Goal: Information Seeking & Learning: Learn about a topic

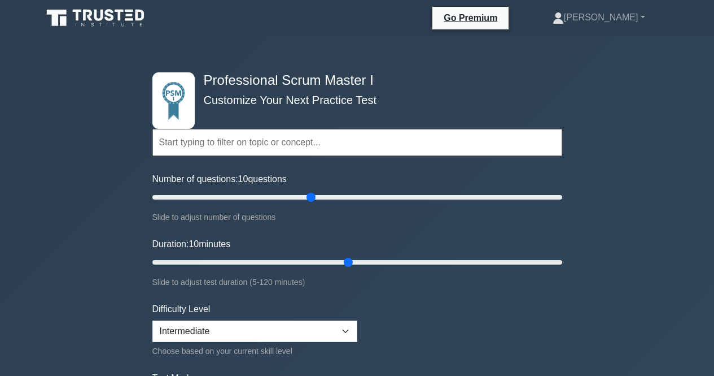
select select "intermediate"
drag, startPoint x: 346, startPoint y: 257, endPoint x: 248, endPoint y: 272, distance: 98.2
type input "30"
click at [248, 269] on input "Duration: 30 minutes" at bounding box center [357, 262] width 410 height 14
drag, startPoint x: 312, startPoint y: 199, endPoint x: 249, endPoint y: 207, distance: 63.2
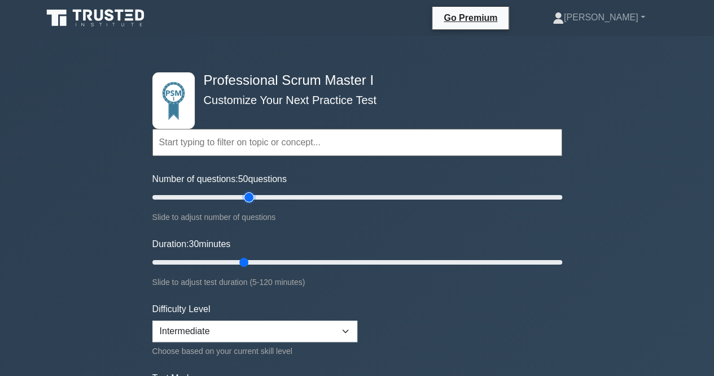
type input "50"
click at [249, 204] on input "Number of questions: 50 questions" at bounding box center [357, 197] width 410 height 14
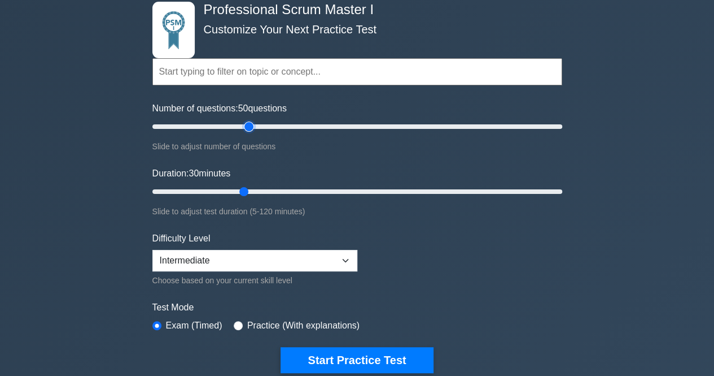
scroll to position [91, 0]
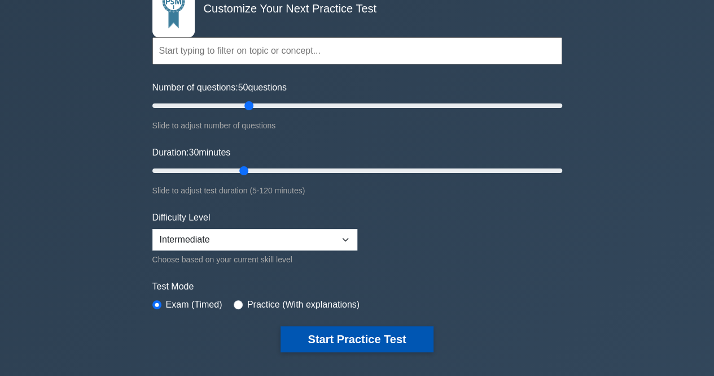
click at [329, 341] on button "Start Practice Test" at bounding box center [357, 339] width 152 height 26
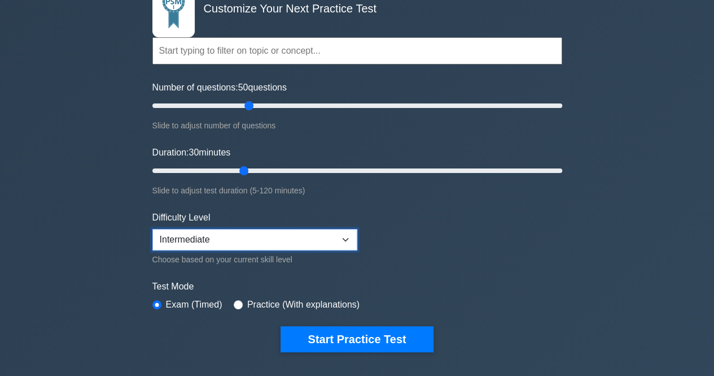
click at [251, 229] on select "Beginner Intermediate Expert" at bounding box center [254, 239] width 205 height 21
select select "beginner"
click at [152, 229] on select "Beginner Intermediate Expert" at bounding box center [254, 239] width 205 height 21
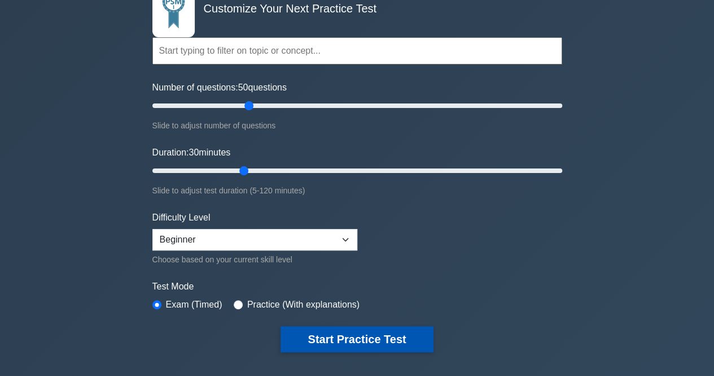
click at [328, 340] on button "Start Practice Test" at bounding box center [357, 339] width 152 height 26
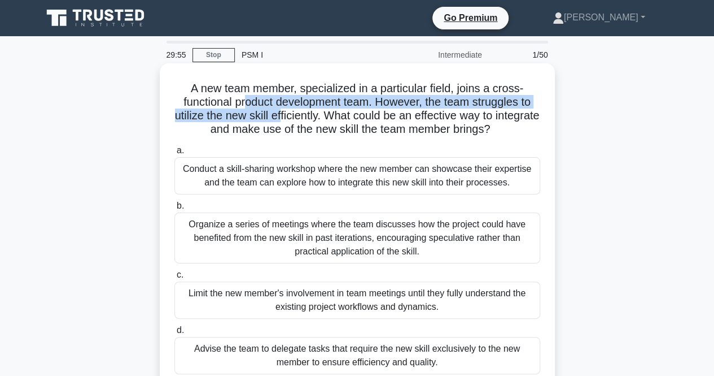
drag, startPoint x: 241, startPoint y: 109, endPoint x: 302, endPoint y: 110, distance: 61.0
click at [302, 110] on h5 "A new team member, specialized in a particular field, joins a cross-functional …" at bounding box center [357, 108] width 368 height 55
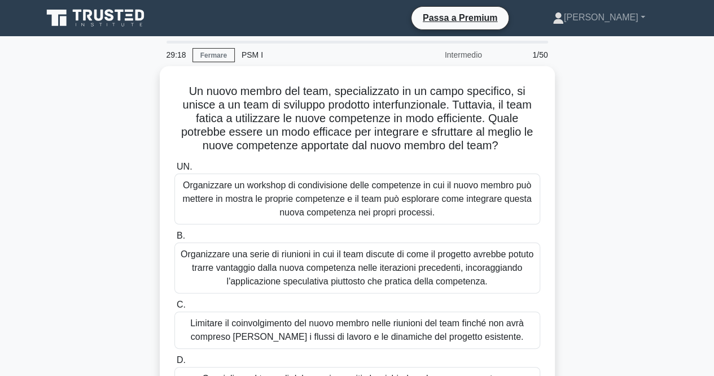
click at [581, 182] on div "Un nuovo membro del team, specializzato in un campo specifico, si unisce a un t…" at bounding box center [358, 249] width 644 height 367
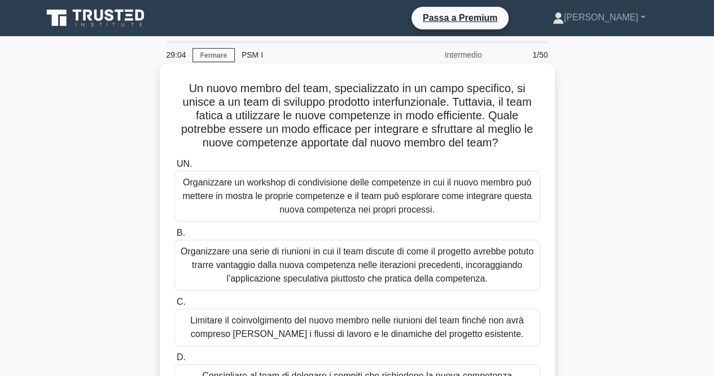
click at [311, 210] on font "Organizzare un workshop di condivisione delle competenze in cui il nuovo membro…" at bounding box center [356, 195] width 349 height 37
click at [175, 168] on input "UN. Organizzare un workshop di condivisione delle competenze in cui il nuovo me…" at bounding box center [175, 163] width 0 height 7
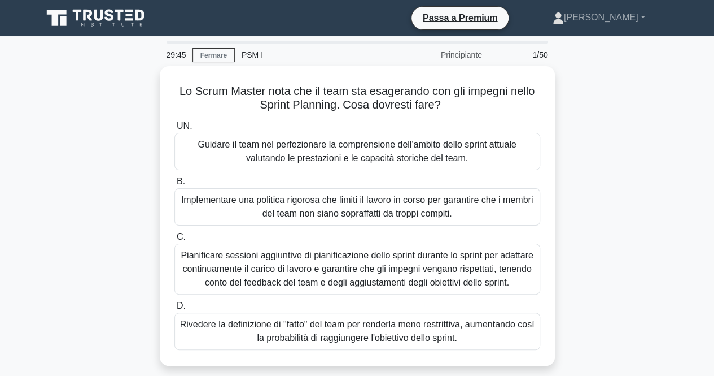
click at [575, 225] on div "Lo Scrum Master nota che il team sta esagerando con gli impegni nello Sprint Pl…" at bounding box center [358, 222] width 644 height 313
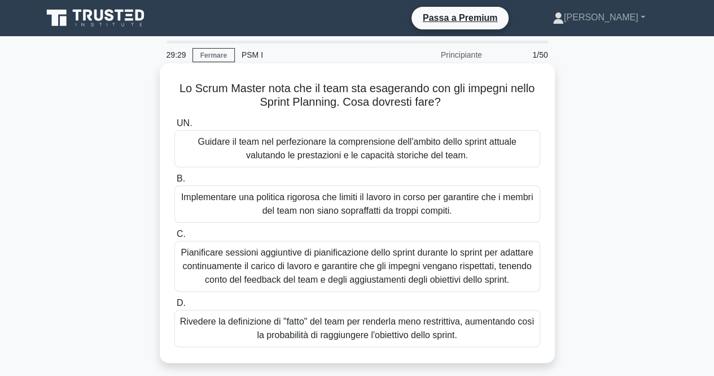
click at [306, 328] on font "Rivedere la definizione di "fatto" del team per renderla meno restrittiva, aume…" at bounding box center [358, 328] width 356 height 27
click at [175, 307] on input "D. Rivedere la definizione di "fatto" del team per renderla meno restrittiva, a…" at bounding box center [175, 302] width 0 height 7
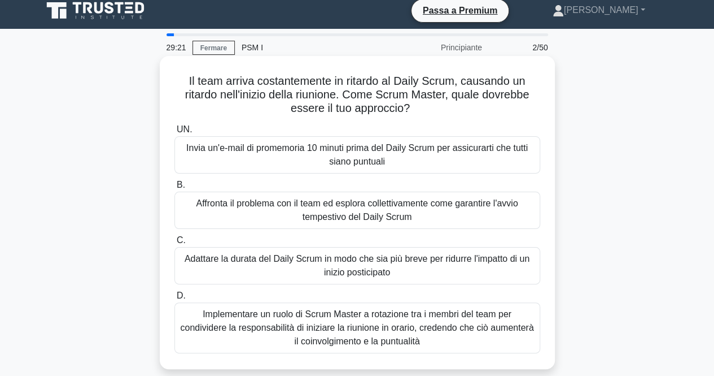
scroll to position [8, 0]
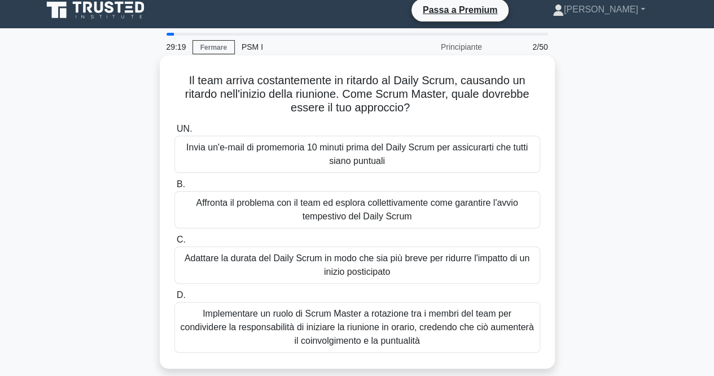
click at [333, 213] on font "Affronta il problema con il team ed esplora collettivamente come garantire l'av…" at bounding box center [357, 209] width 322 height 23
click at [175, 188] on input "B. Affronta il problema con il team ed esplora collettivamente come garantire l…" at bounding box center [175, 184] width 0 height 7
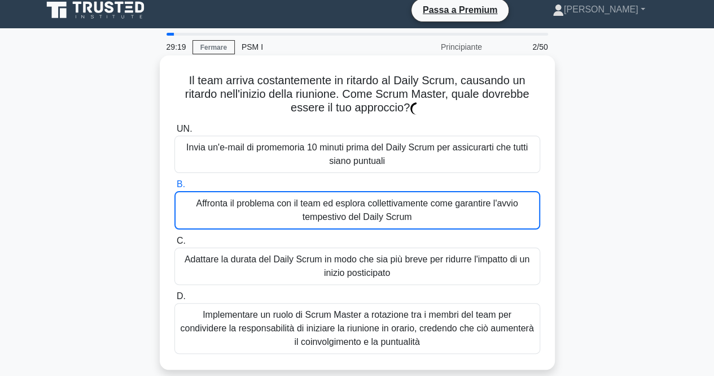
scroll to position [0, 0]
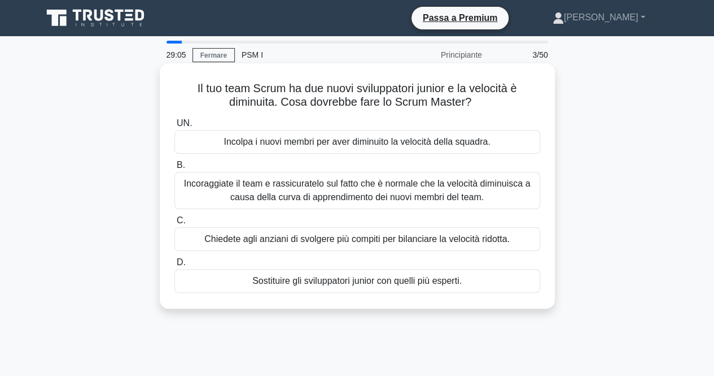
click at [302, 195] on font "Incoraggiate il team e rassicuratelo sul fatto che è normale che la velocità di…" at bounding box center [357, 189] width 347 height 23
click at [175, 169] on input "B. Incoraggiate il team e rassicuratelo sul fatto che è normale che la velocità…" at bounding box center [175, 165] width 0 height 7
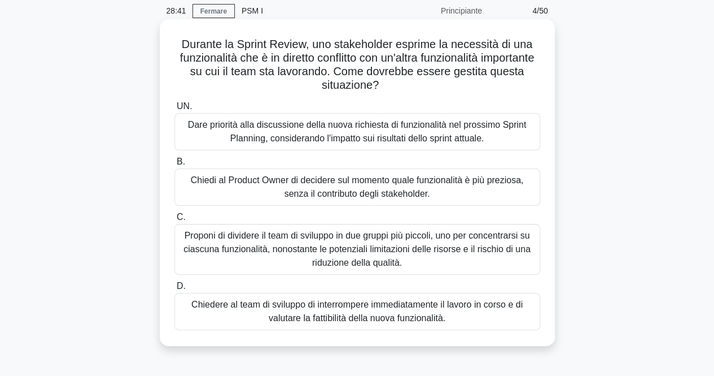
scroll to position [43, 0]
click at [316, 135] on font "Dare priorità alla discussione della nuova richiesta di funzionalità nel prossi…" at bounding box center [357, 131] width 338 height 23
click at [175, 111] on input "UN. Dare priorità alla discussione della nuova richiesta di funzionalità nel pr…" at bounding box center [175, 106] width 0 height 7
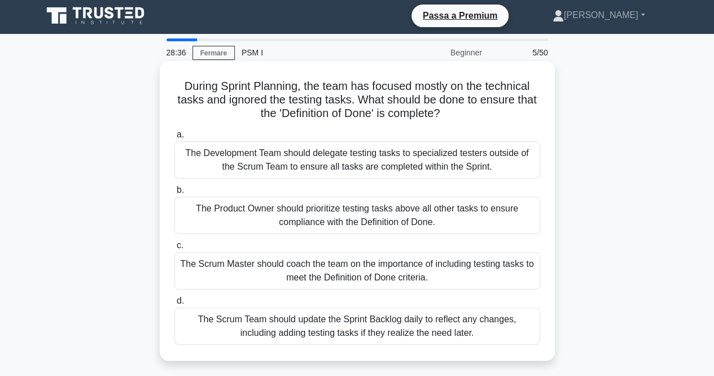
scroll to position [0, 0]
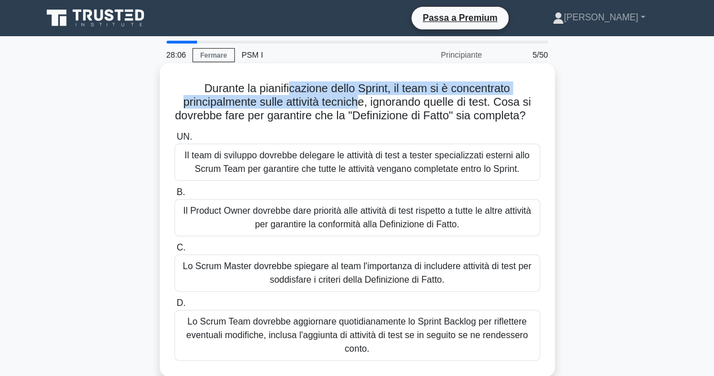
drag, startPoint x: 289, startPoint y: 95, endPoint x: 361, endPoint y: 102, distance: 73.2
click at [361, 102] on font "Durante la pianificazione dello Sprint, il team si è concentrato principalmente…" at bounding box center [353, 102] width 356 height 40
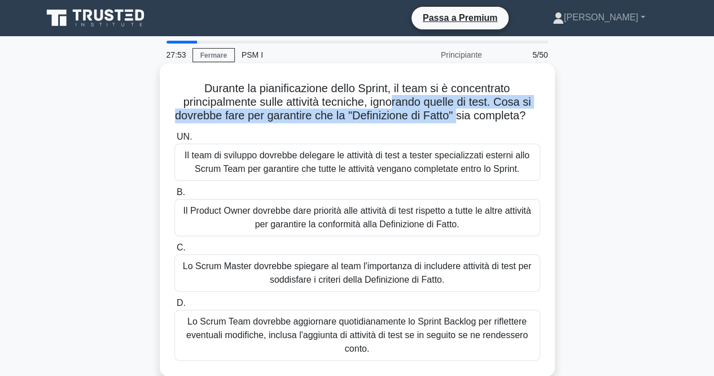
drag, startPoint x: 393, startPoint y: 98, endPoint x: 467, endPoint y: 116, distance: 76.2
click at [467, 116] on font "Durante la pianificazione dello Sprint, il team si è concentrato principalmente…" at bounding box center [353, 102] width 356 height 40
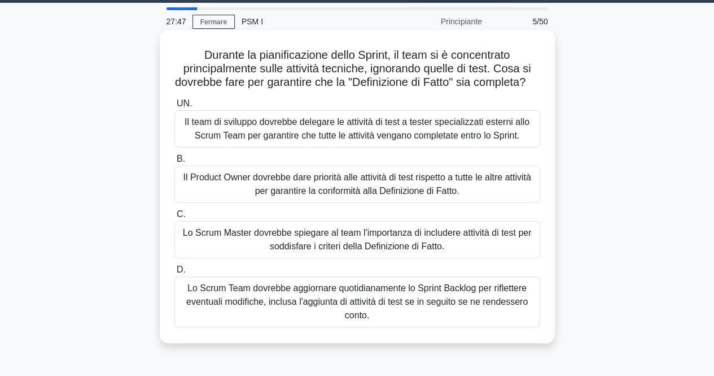
scroll to position [34, 0]
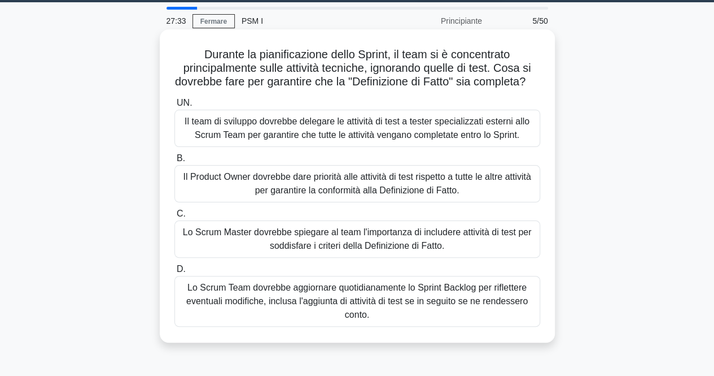
click at [325, 321] on font "Lo Scrum Team dovrebbe aggiornare quotidianamente lo Sprint Backlog per riflett…" at bounding box center [358, 301] width 356 height 41
click at [175, 273] on input "D. Lo Scrum Team dovrebbe aggiornare quotidianamente lo Sprint Backlog per rifl…" at bounding box center [175, 268] width 0 height 7
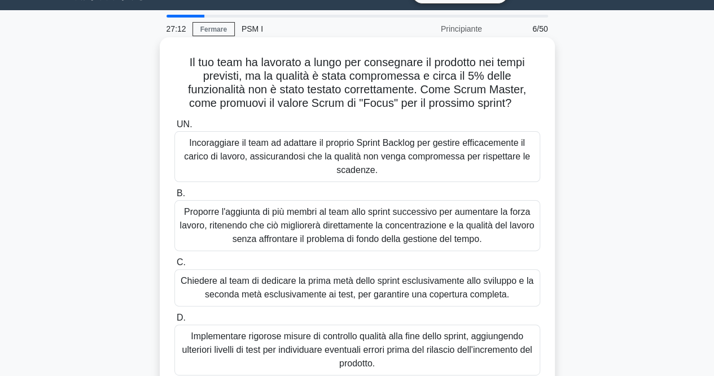
scroll to position [50, 0]
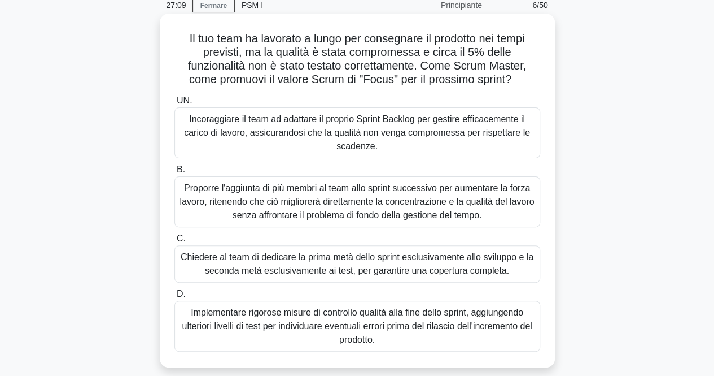
click at [341, 138] on font "Incoraggiare il team ad adattare il proprio Sprint Backlog per gestire efficace…" at bounding box center [357, 132] width 346 height 37
click at [175, 104] on input "UN. Incoraggiare il team ad adattare il proprio Sprint Backlog per gestire effi…" at bounding box center [175, 100] width 0 height 7
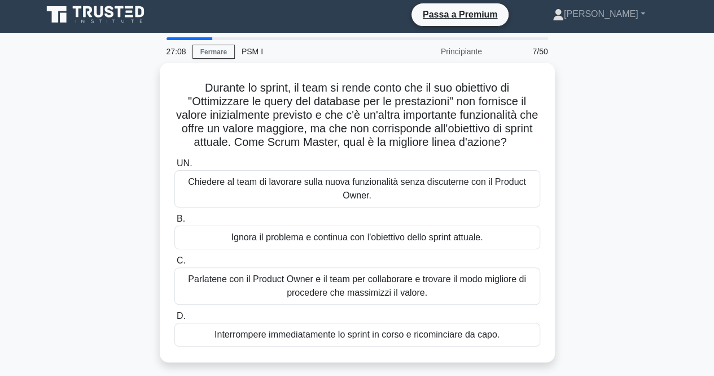
scroll to position [0, 0]
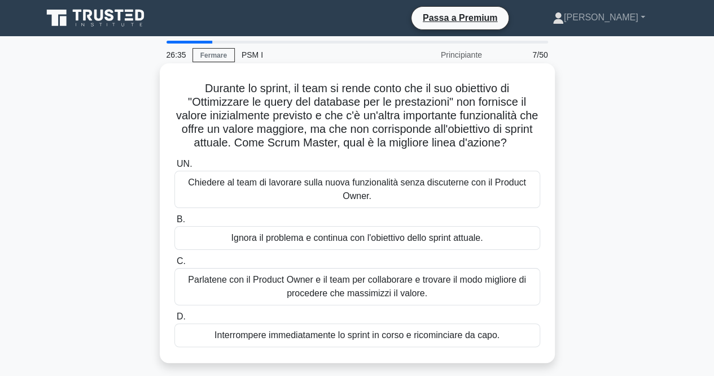
click at [323, 292] on font "Parlatene con il Product Owner e il team per collaborare e trovare il modo migl…" at bounding box center [357, 285] width 338 height 23
click at [175, 265] on input "C. Parlatene con il Product Owner e il team per collaborare e trovare il modo m…" at bounding box center [175, 261] width 0 height 7
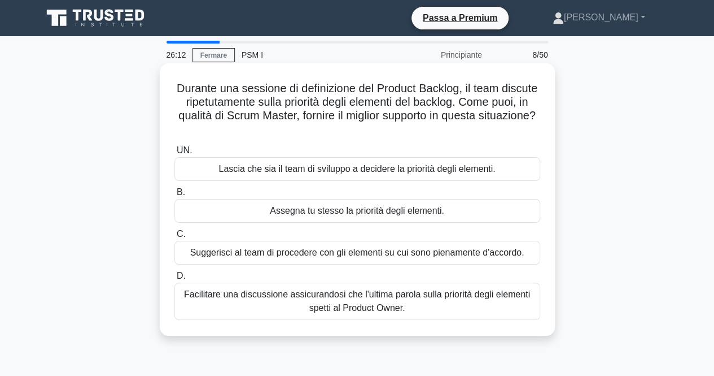
click at [432, 311] on font "Facilitare una discussione assicurandosi che l'ultima parola sulla priorità deg…" at bounding box center [358, 300] width 356 height 27
click at [175, 280] on input "D. Facilitare una discussione assicurandosi che l'ultima parola sulla priorità …" at bounding box center [175, 275] width 0 height 7
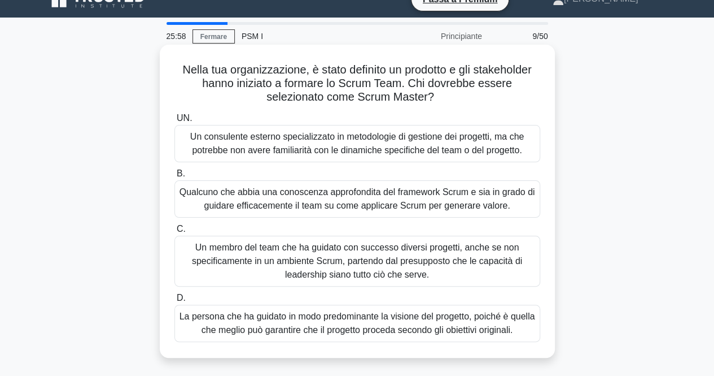
scroll to position [19, 0]
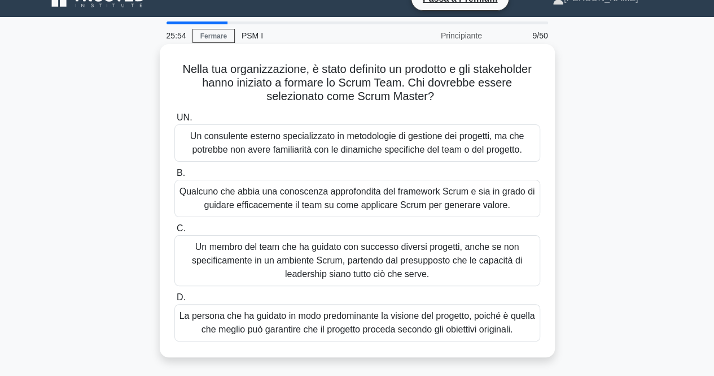
click at [375, 195] on font "Qualcuno che abbia una conoscenza approfondita del framework Scrum e sia in gra…" at bounding box center [358, 197] width 356 height 23
click at [175, 177] on input "B. Qualcuno che abbia una conoscenza approfondita del framework Scrum e sia in …" at bounding box center [175, 172] width 0 height 7
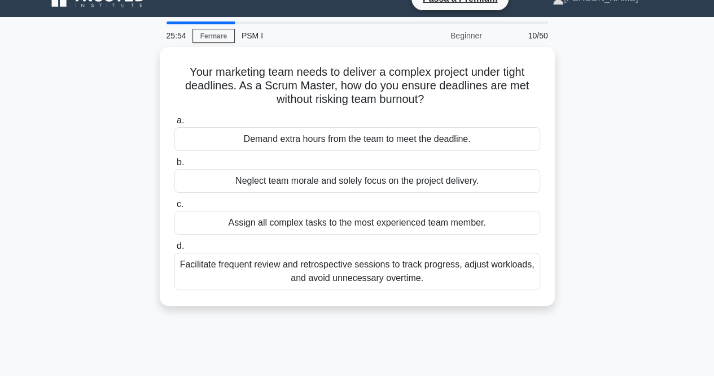
scroll to position [0, 0]
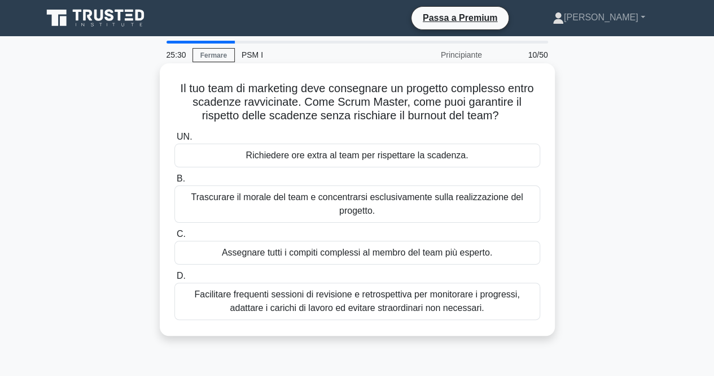
click at [373, 303] on font "Facilitare frequenti sessioni di revisione e retrospettiva per monitorare i pro…" at bounding box center [356, 300] width 325 height 23
click at [175, 280] on input "D. Facilitare frequenti sessioni di revisione e retrospettiva per monitorare i …" at bounding box center [175, 275] width 0 height 7
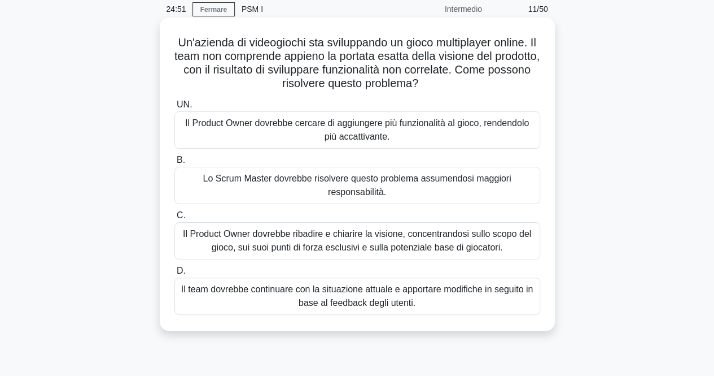
scroll to position [46, 0]
click at [376, 234] on font "Il Product Owner dovrebbe ribadire e chiarire la visione, concentrandosi sullo …" at bounding box center [357, 239] width 348 height 23
click at [175, 219] on input "C. Il Product Owner dovrebbe ribadire e chiarire la visione, concentrandosi sul…" at bounding box center [175, 214] width 0 height 7
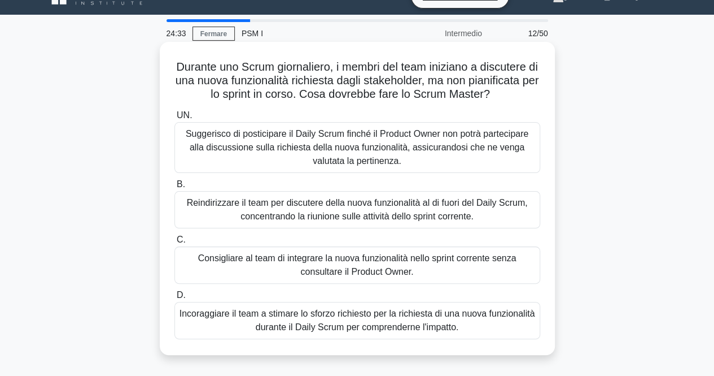
scroll to position [23, 0]
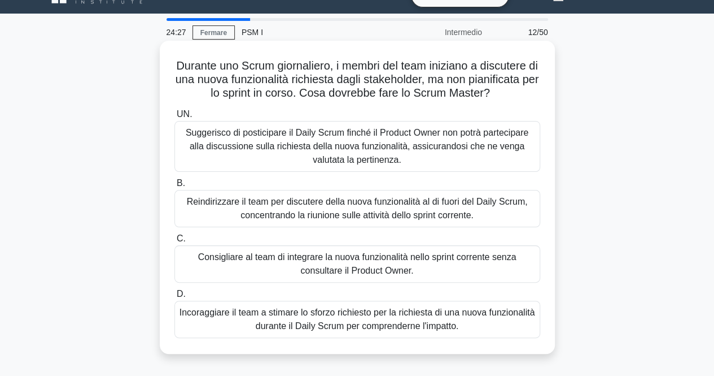
click at [316, 212] on font "Reindirizzare il team per discutere della nuova funzionalità al di fuori del Da…" at bounding box center [357, 208] width 341 height 23
click at [175, 187] on input "B. Reindirizzare il team per discutere della nuova funzionalità al di fuori del…" at bounding box center [175, 183] width 0 height 7
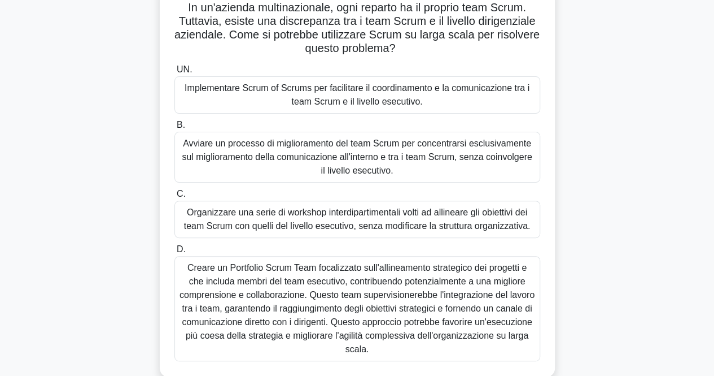
scroll to position [81, 0]
click at [337, 300] on font "Creare un Portfolio Scrum Team focalizzato sull'allineamento strategico dei pro…" at bounding box center [358, 307] width 356 height 95
click at [175, 252] on input "D. Creare un Portfolio Scrum Team focalizzato sull'allineamento strategico dei …" at bounding box center [175, 248] width 0 height 7
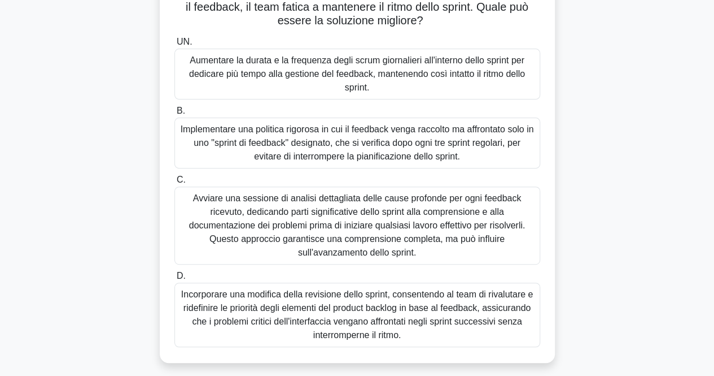
scroll to position [123, 0]
click at [377, 310] on font "Incorporare una modifica della revisione dello sprint, consentendo al team di r…" at bounding box center [357, 314] width 352 height 50
click at [175, 279] on input "D. Incorporare una modifica della revisione dello sprint, consentendo al team d…" at bounding box center [175, 275] width 0 height 7
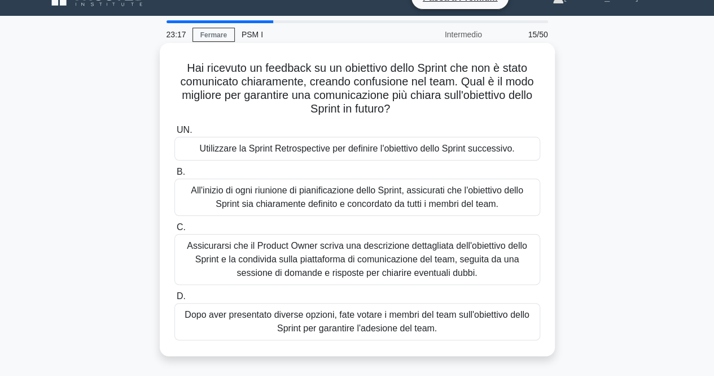
scroll to position [26, 0]
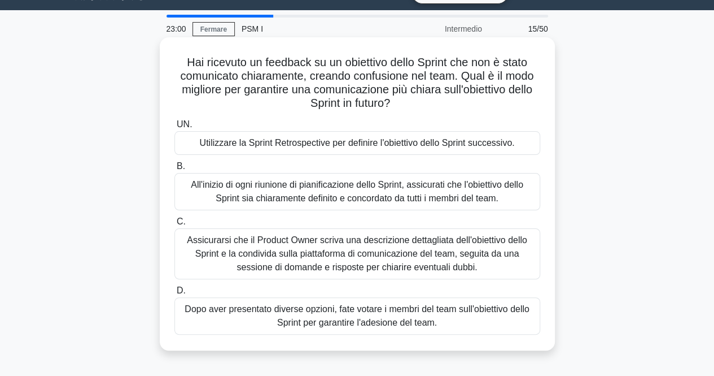
click at [346, 147] on font "Utilizzare la Sprint Retrospective per definire l'obiettivo dello Sprint succes…" at bounding box center [357, 143] width 315 height 10
click at [175, 128] on input "UN. Utilizzare la Sprint Retrospective per definire l'obiettivo dello Sprint su…" at bounding box center [175, 124] width 0 height 7
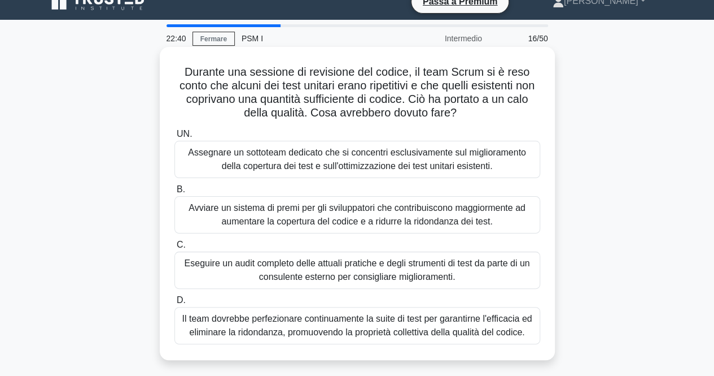
scroll to position [17, 0]
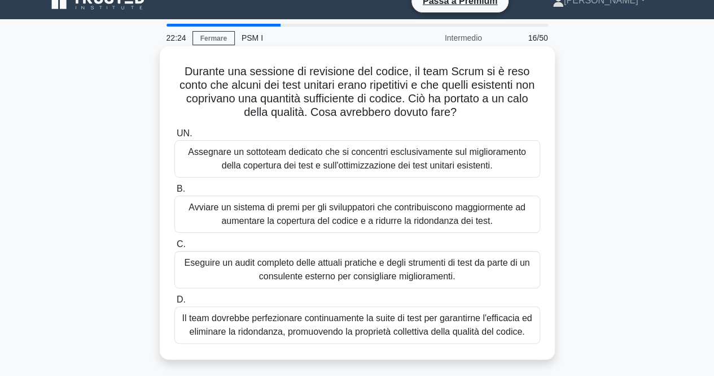
click at [343, 307] on div "Il team dovrebbe perfezionare continuamente la suite di test per garantirne l'e…" at bounding box center [358, 324] width 366 height 37
click at [175, 303] on input "D. Il team dovrebbe perfezionare continuamente la suite di test per garantirne …" at bounding box center [175, 299] width 0 height 7
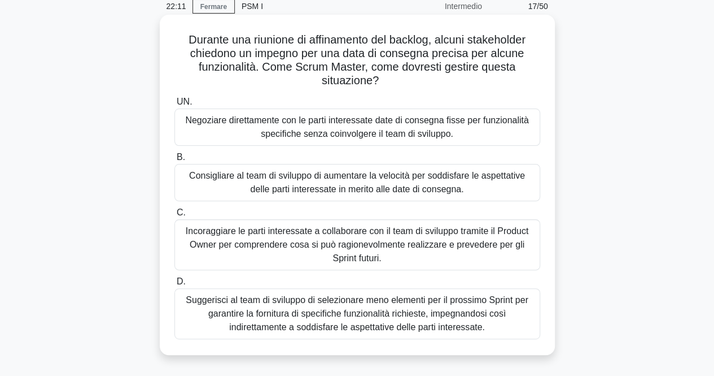
scroll to position [65, 0]
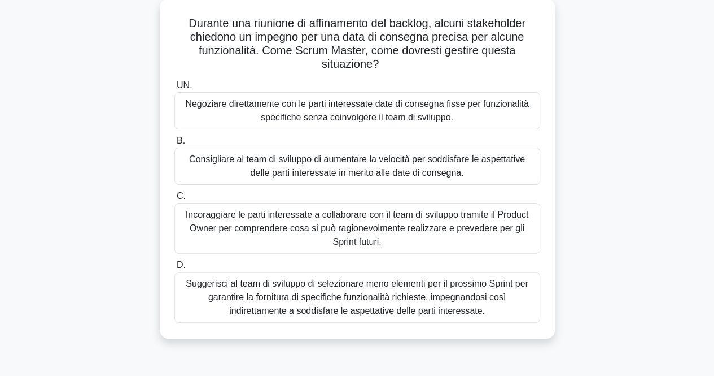
click at [345, 239] on font "Incoraggiare le parti interessate a collaborare con il team di sviluppo tramite…" at bounding box center [357, 228] width 343 height 37
click at [175, 200] on input "C. Incoraggiare le parti interessate a collaborare con il team di sviluppo tram…" at bounding box center [175, 196] width 0 height 7
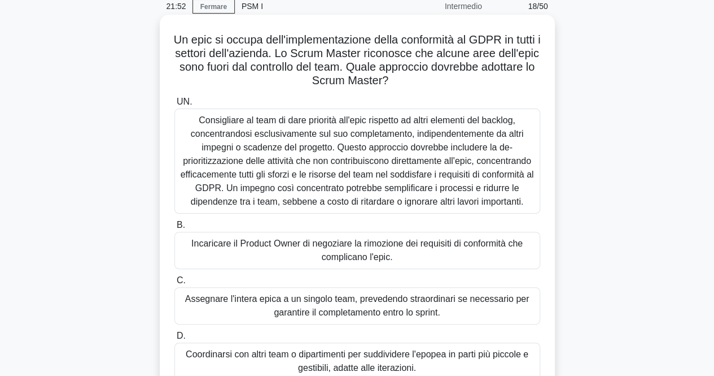
scroll to position [0, 0]
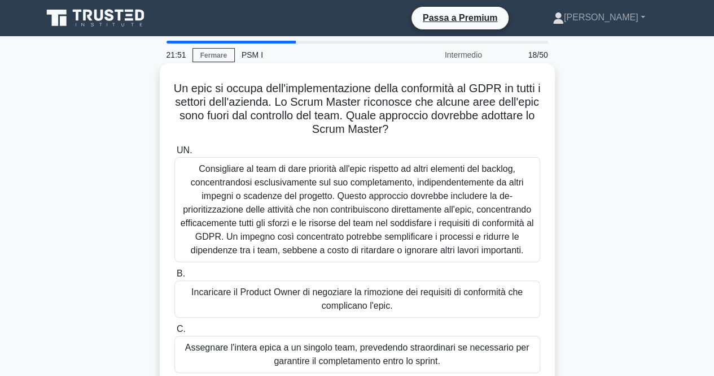
click at [462, 195] on font "Consigliare al team di dare priorità all'epic rispetto ad altri elementi del ba…" at bounding box center [358, 209] width 354 height 91
click at [175, 154] on input "UN. Consigliare al team di dare priorità all'epic rispetto ad altri elementi de…" at bounding box center [175, 150] width 0 height 7
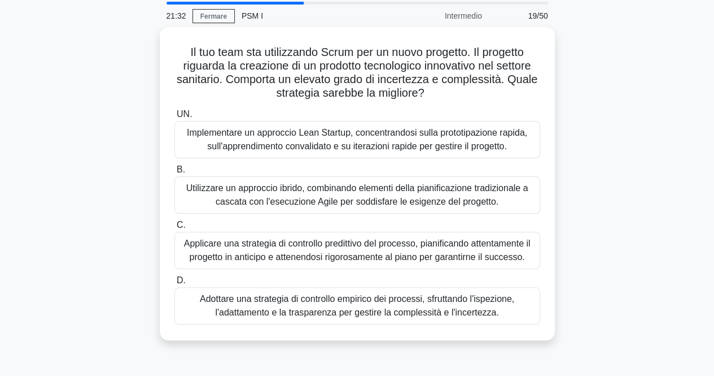
scroll to position [38, 0]
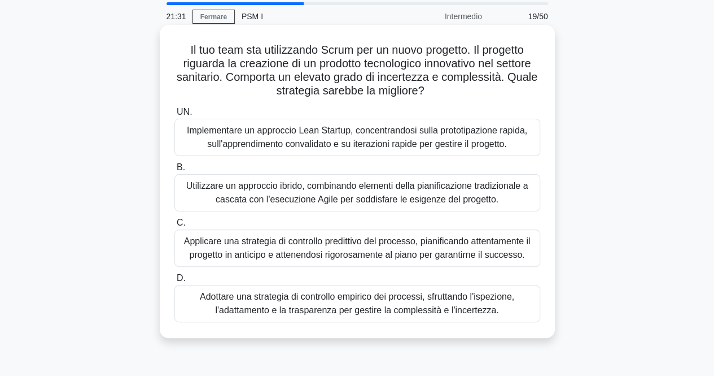
click at [430, 303] on font "Adottare una strategia di controllo empirico dei processi, sfruttando l'ispezio…" at bounding box center [357, 302] width 315 height 23
click at [175, 282] on input "D. Adottare una strategia di controllo empirico dei processi, sfruttando l'ispe…" at bounding box center [175, 277] width 0 height 7
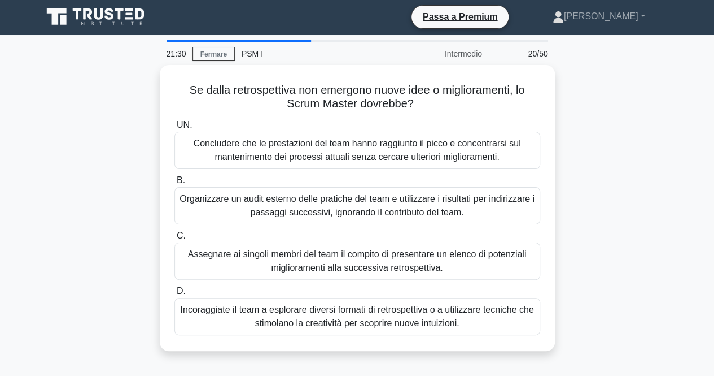
scroll to position [0, 0]
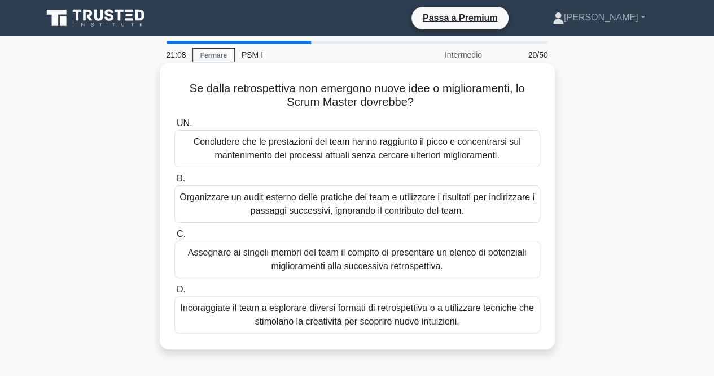
click at [363, 156] on font "Concludere che le prestazioni del team hanno raggiunto il picco e concentrarsi …" at bounding box center [358, 148] width 328 height 23
click at [175, 127] on input "UN. Concludere che le prestazioni del team hanno raggiunto il picco e concentra…" at bounding box center [175, 123] width 0 height 7
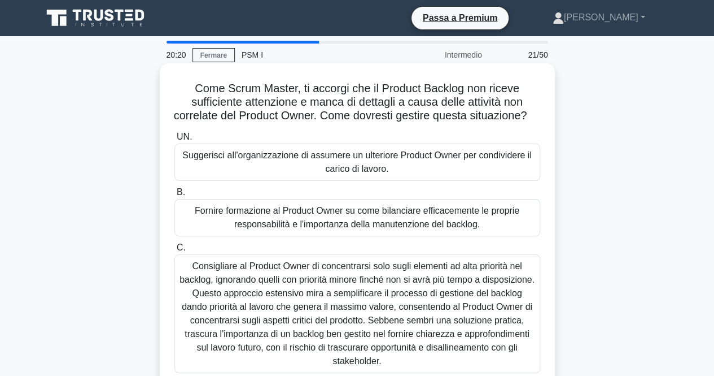
click at [361, 317] on font "Consigliare al Product Owner di concentrarsi solo sugli elementi ad alta priori…" at bounding box center [357, 313] width 355 height 104
click at [175, 251] on input "C. Consigliare al Product Owner di concentrarsi solo sugli elementi ad alta pri…" at bounding box center [175, 247] width 0 height 7
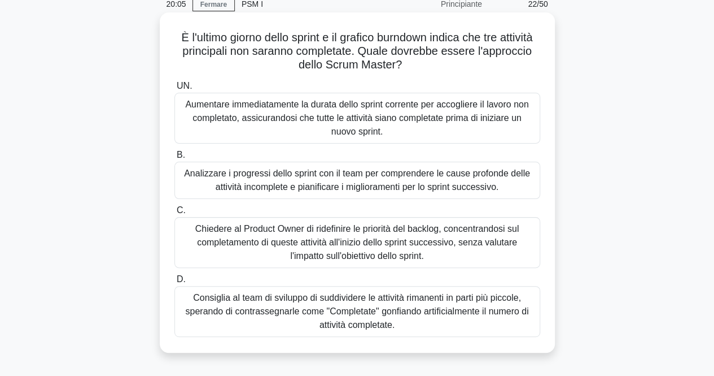
scroll to position [56, 0]
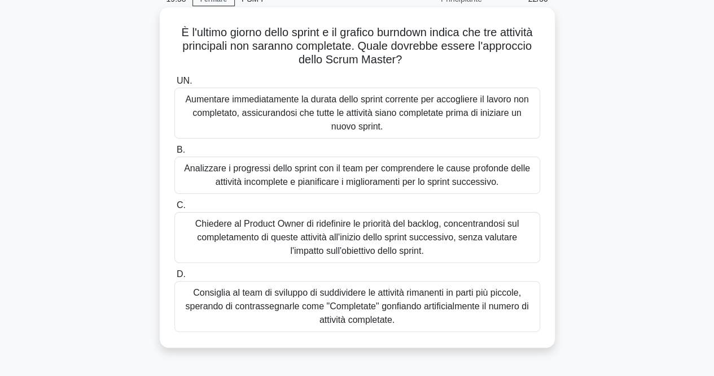
click at [299, 231] on font "Chiedere al Product Owner di ridefinire le priorità del backlog, concentrandosi…" at bounding box center [357, 237] width 324 height 37
click at [175, 209] on input "C. Chiedere al Product Owner di ridefinire le priorità del backlog, concentrand…" at bounding box center [175, 205] width 0 height 7
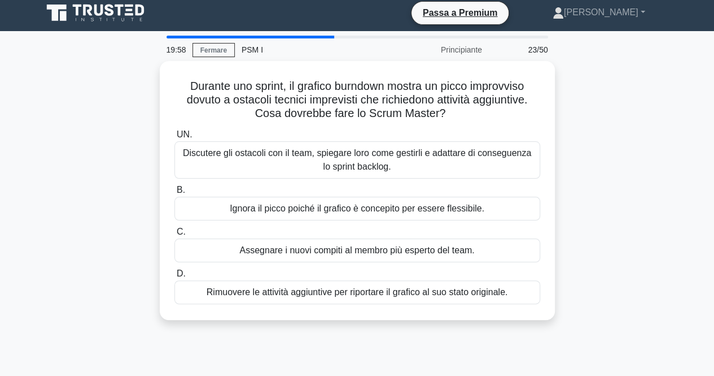
scroll to position [0, 0]
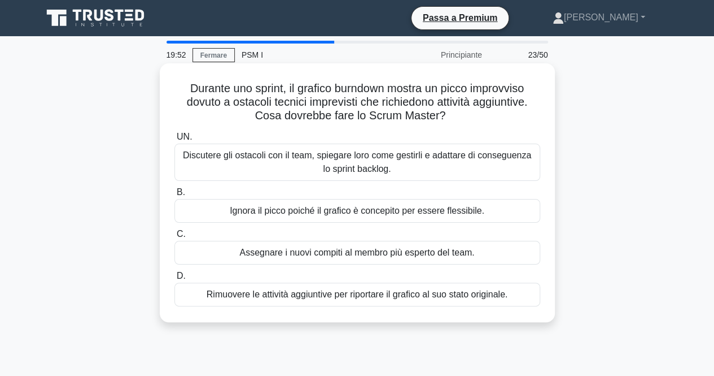
click at [295, 173] on font "Discutere gli ostacoli con il team, spiegare loro come gestirli e adattare di c…" at bounding box center [358, 162] width 356 height 27
click at [175, 141] on input "UN. Discutere gli ostacoli con il team, spiegare loro come gestirli e adattare …" at bounding box center [175, 136] width 0 height 7
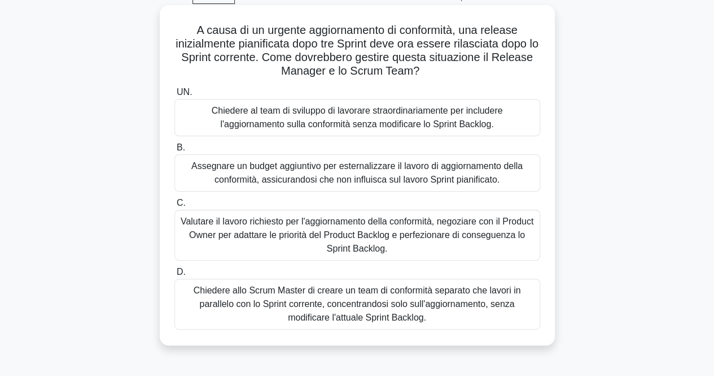
scroll to position [59, 0]
click at [363, 240] on font "Valutare il lavoro richiesto per l'aggiornamento della conformità, negoziare co…" at bounding box center [357, 234] width 353 height 37
click at [175, 206] on input "C. Valutare il lavoro richiesto per l'aggiornamento della conformità, negoziare…" at bounding box center [175, 202] width 0 height 7
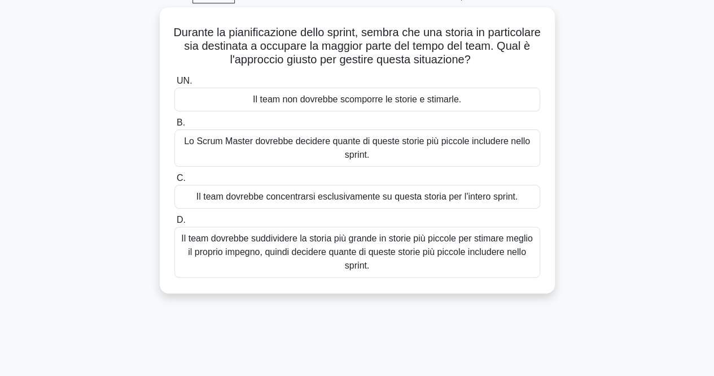
scroll to position [0, 0]
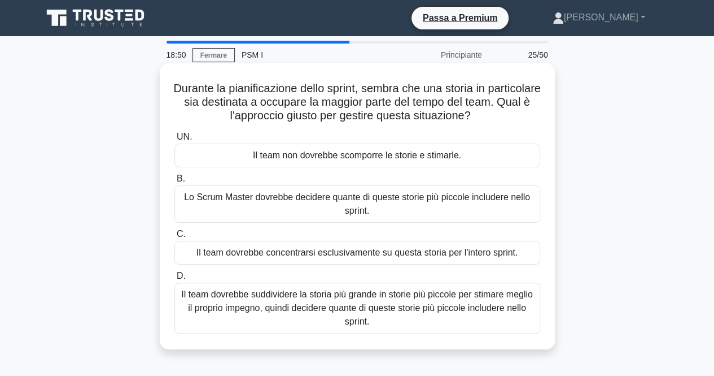
click at [298, 203] on font "Lo Scrum Master dovrebbe decidere quante di queste storie più piccole includere…" at bounding box center [357, 203] width 346 height 23
click at [175, 182] on input "B. Lo Scrum Master dovrebbe decidere quante di queste storie più piccole includ…" at bounding box center [175, 178] width 0 height 7
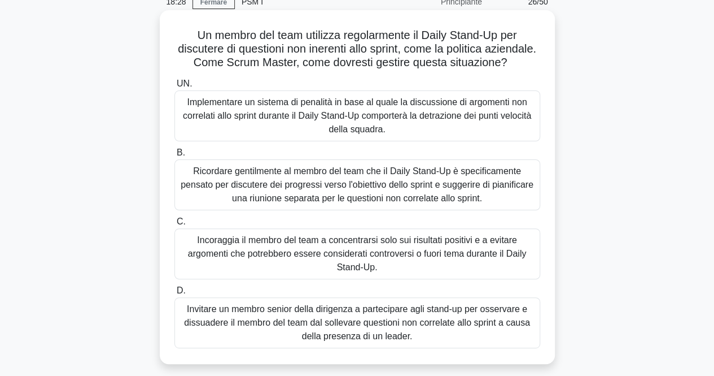
scroll to position [71, 0]
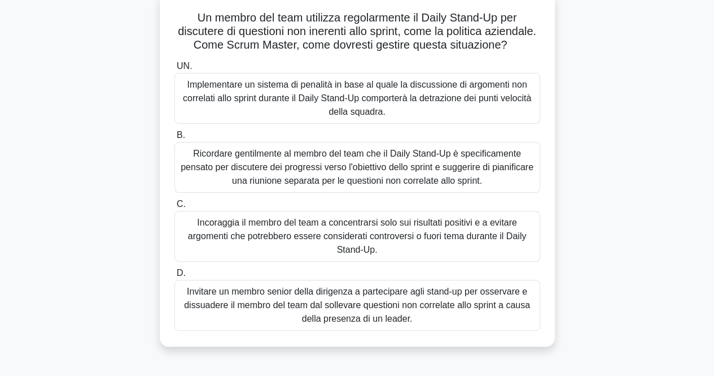
click at [326, 168] on font "Ricordare gentilmente al membro del team che il Daily Stand-Up è specificamente…" at bounding box center [357, 167] width 353 height 37
click at [175, 139] on input "B. Ricordare gentilmente al membro del team che il Daily Stand-Up è specificame…" at bounding box center [175, 135] width 0 height 7
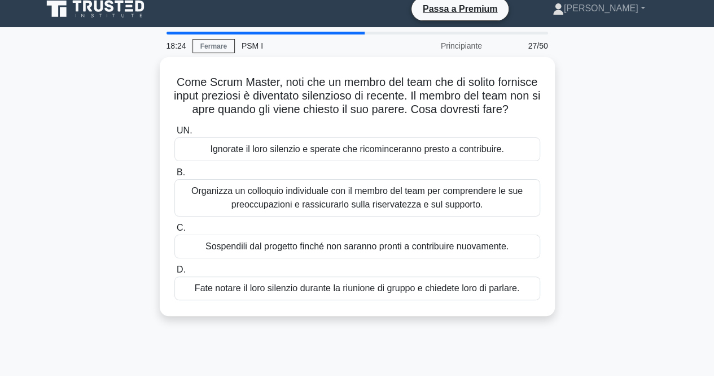
scroll to position [0, 0]
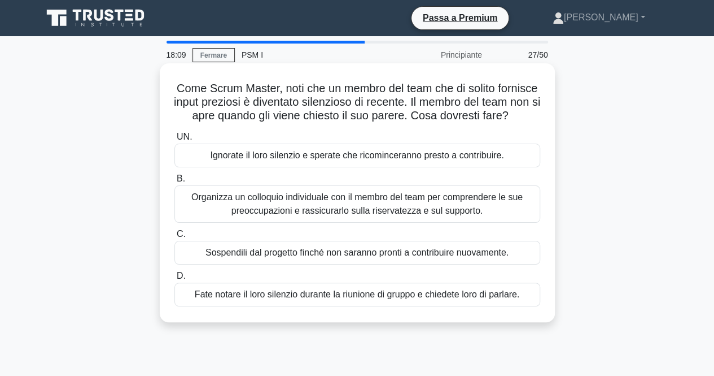
click at [321, 215] on font "Organizza un colloquio individuale con il membro del team per comprendere le su…" at bounding box center [357, 203] width 332 height 23
click at [175, 182] on input "B. Organizza un colloquio individuale con il membro del team per comprendere le…" at bounding box center [175, 178] width 0 height 7
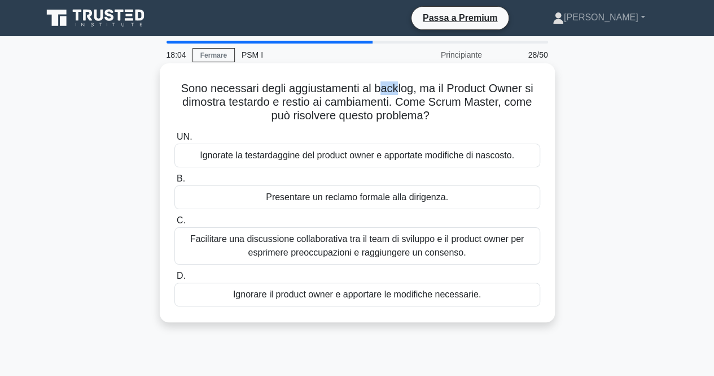
drag, startPoint x: 382, startPoint y: 90, endPoint x: 396, endPoint y: 89, distance: 14.7
click at [396, 89] on font "Sono necessari degli aggiustamenti al backlog, ma il Product Owner si dimostra …" at bounding box center [357, 102] width 352 height 40
click at [420, 252] on font "Facilitare una discussione collaborativa tra il team di sviluppo e il product o…" at bounding box center [357, 245] width 334 height 23
click at [175, 224] on input "C. Facilitare una discussione collaborativa tra il team di sviluppo e il produc…" at bounding box center [175, 220] width 0 height 7
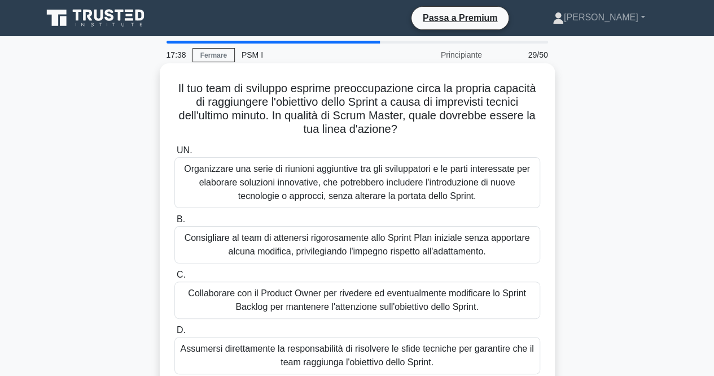
scroll to position [29, 0]
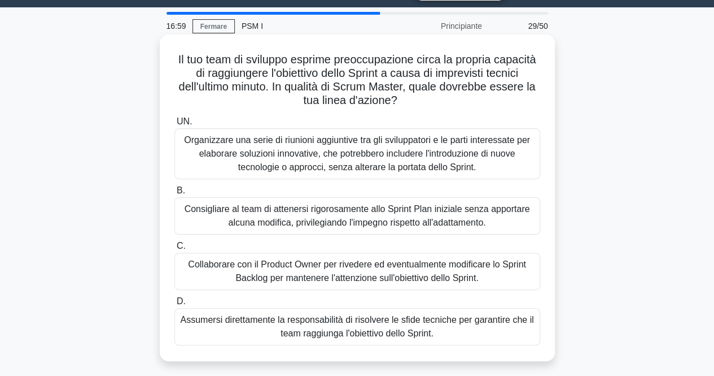
click at [306, 172] on font "Organizzare una serie di riunioni aggiuntive tra gli sviluppatori e le parti in…" at bounding box center [357, 153] width 346 height 37
click at [175, 125] on input "UN. Organizzare una serie di riunioni aggiuntive tra gli sviluppatori e le part…" at bounding box center [175, 121] width 0 height 7
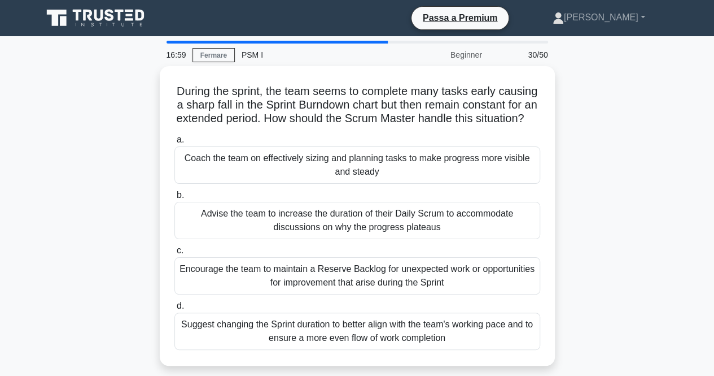
scroll to position [0, 0]
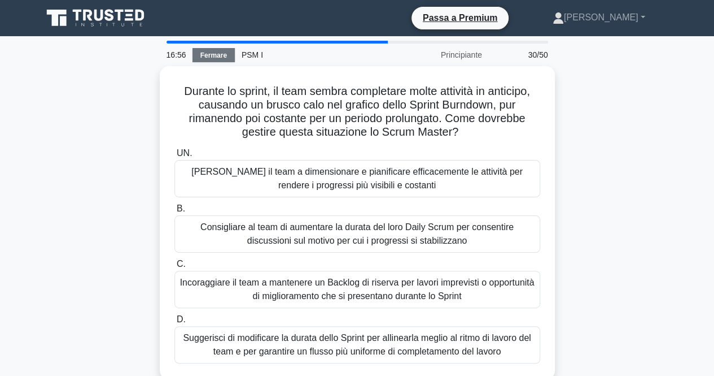
click at [220, 60] on link "Fermare" at bounding box center [214, 55] width 42 height 14
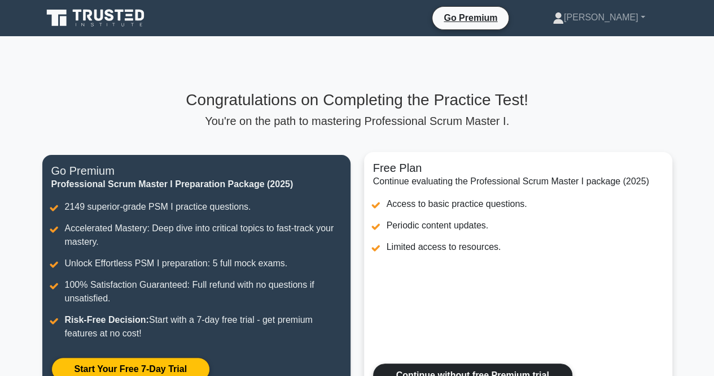
scroll to position [215, 0]
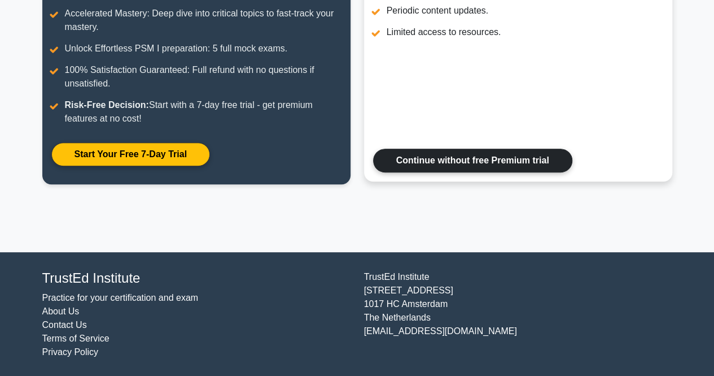
click at [411, 168] on link "Continue without free Premium trial" at bounding box center [472, 161] width 199 height 24
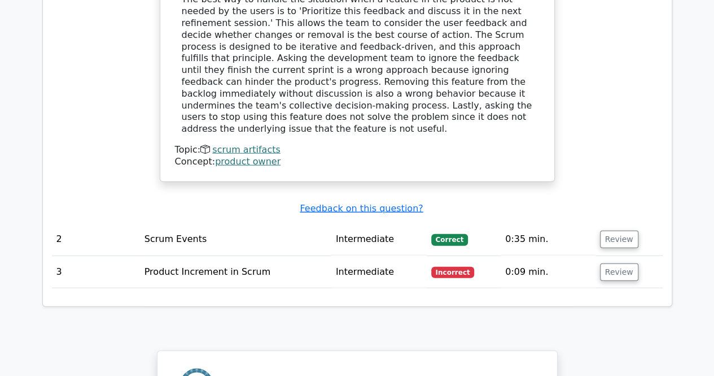
scroll to position [1209, 0]
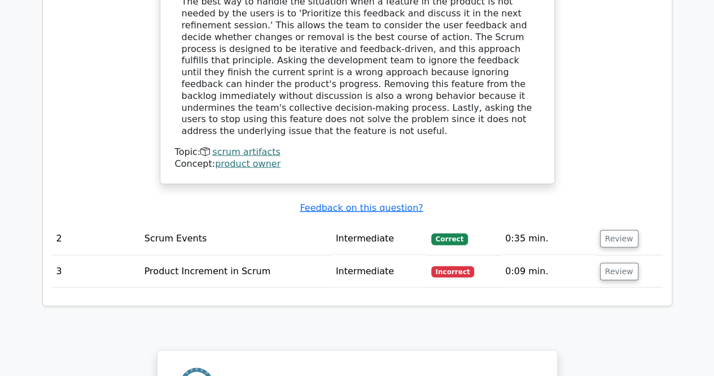
click at [281, 255] on td "Product Increment in Scrum" at bounding box center [235, 271] width 191 height 32
click at [532, 255] on td "0:09 min." at bounding box center [548, 271] width 95 height 32
click at [608, 263] on button "Review" at bounding box center [619, 272] width 38 height 18
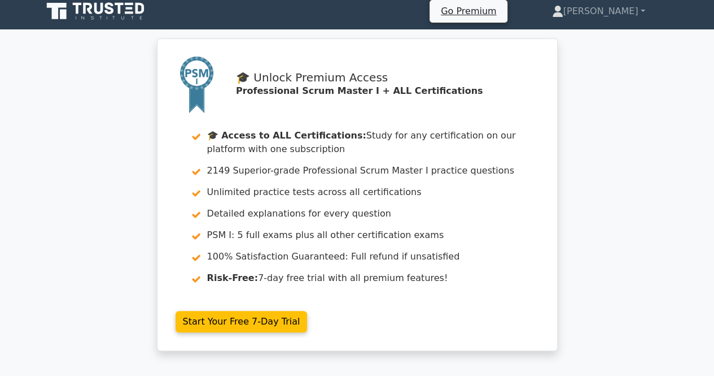
scroll to position [0, 0]
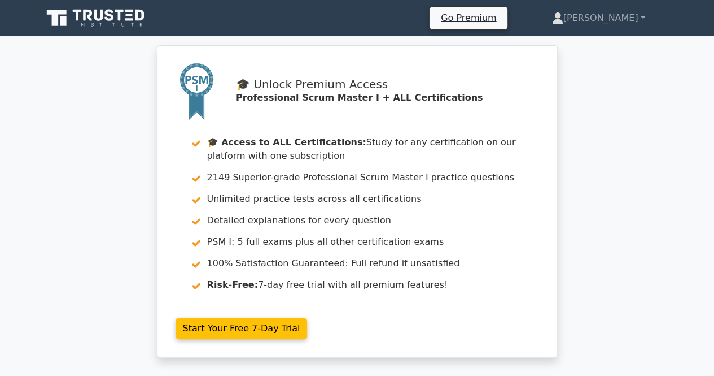
click at [104, 20] on icon at bounding box center [96, 17] width 108 height 21
